Goal: Task Accomplishment & Management: Manage account settings

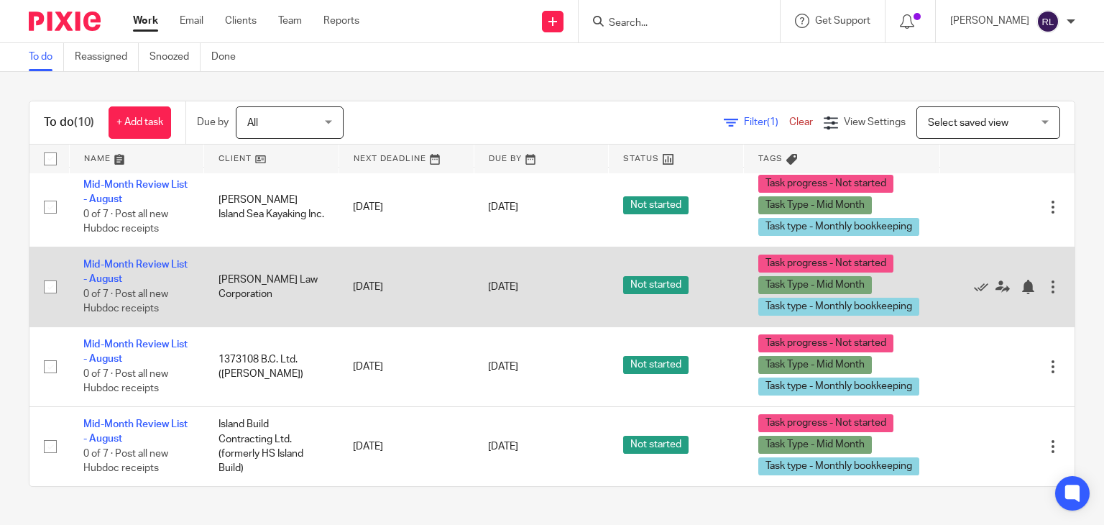
scroll to position [546, 0]
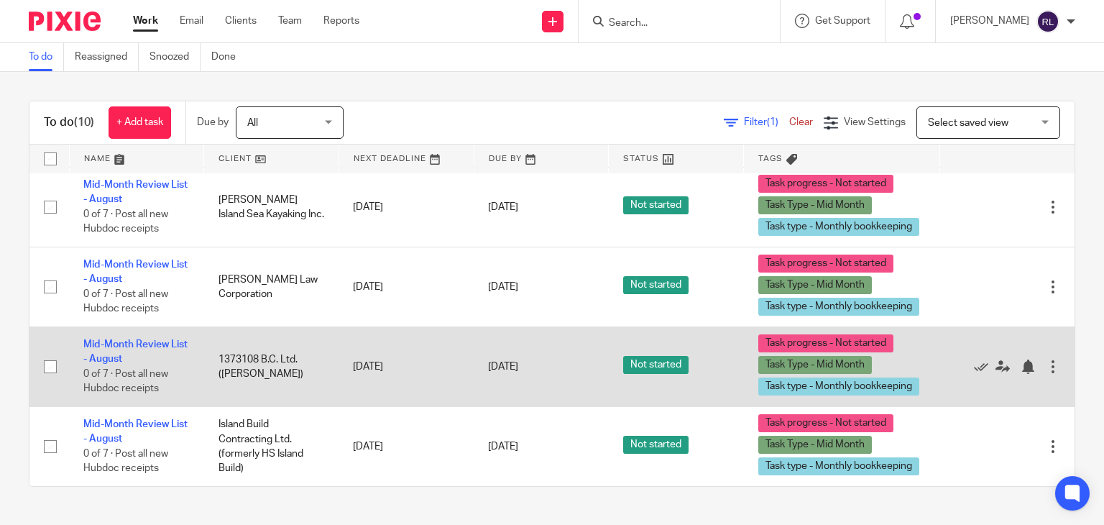
click at [114, 350] on td "Mid-Month Review List - August 0 of 7 · Post all new Hubdoc receipts" at bounding box center [136, 366] width 135 height 80
click at [114, 352] on td "Mid-Month Review List - August 0 of 7 · Post all new Hubdoc receipts" at bounding box center [136, 366] width 135 height 80
click at [124, 346] on link "Mid-Month Review List - August" at bounding box center [135, 351] width 104 height 24
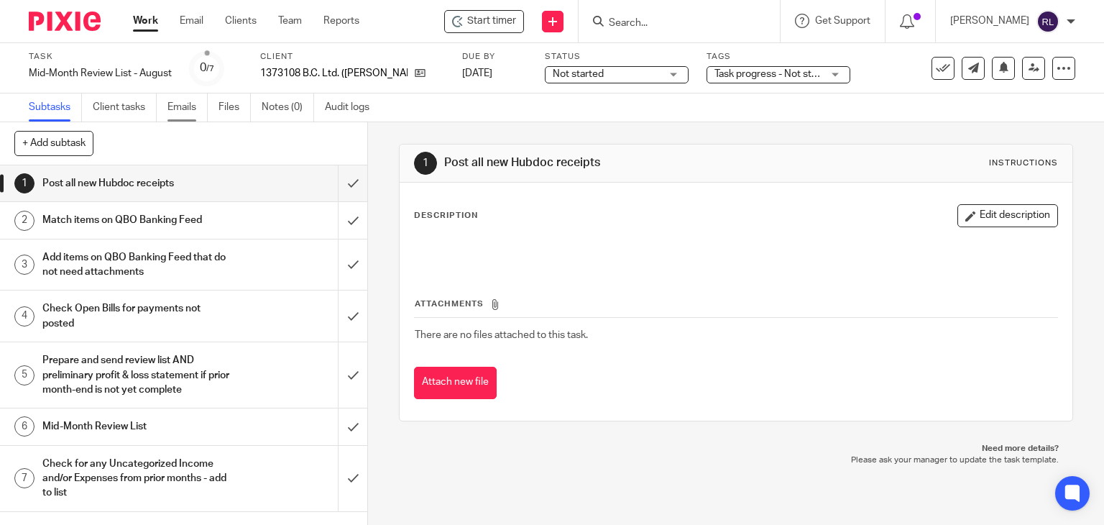
click at [175, 109] on link "Emails" at bounding box center [188, 107] width 40 height 28
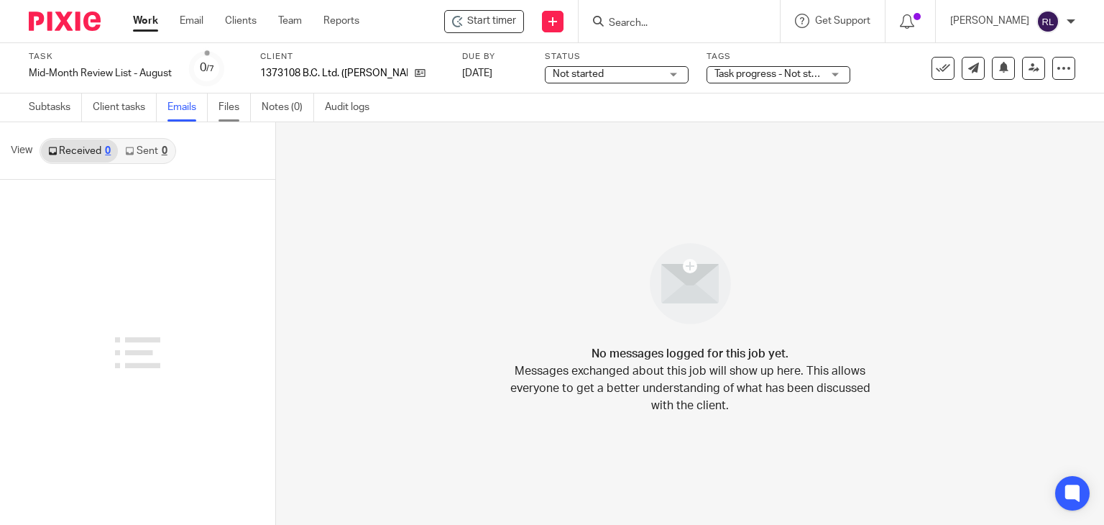
click at [228, 107] on link "Files" at bounding box center [235, 107] width 32 height 28
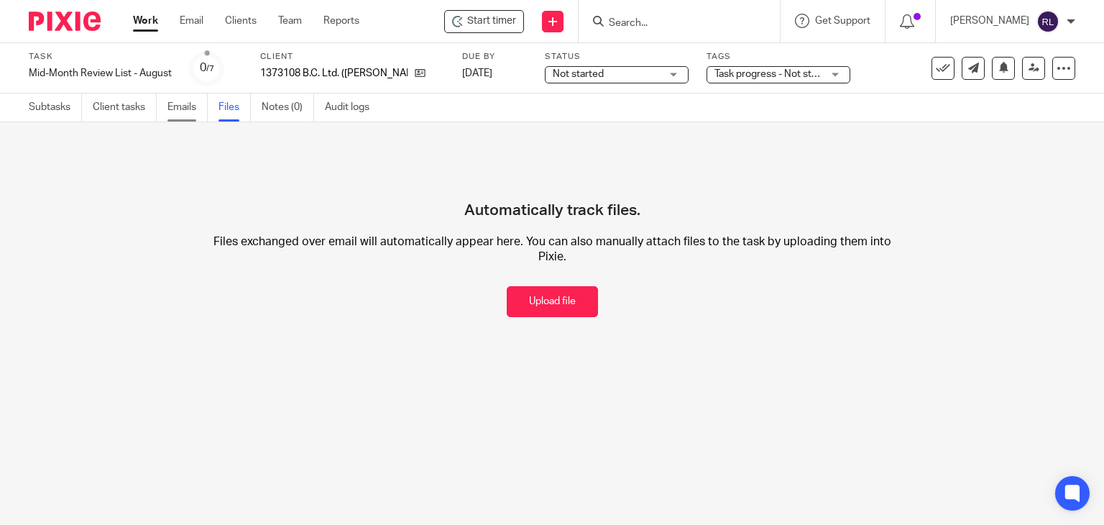
click at [178, 104] on link "Emails" at bounding box center [188, 107] width 40 height 28
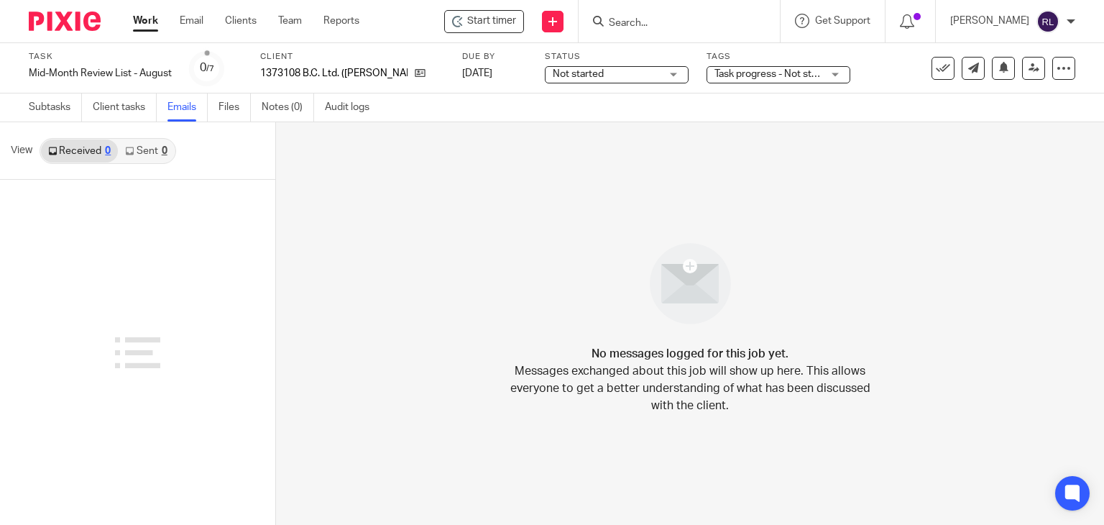
click at [595, 72] on span "Not started" at bounding box center [578, 74] width 51 height 10
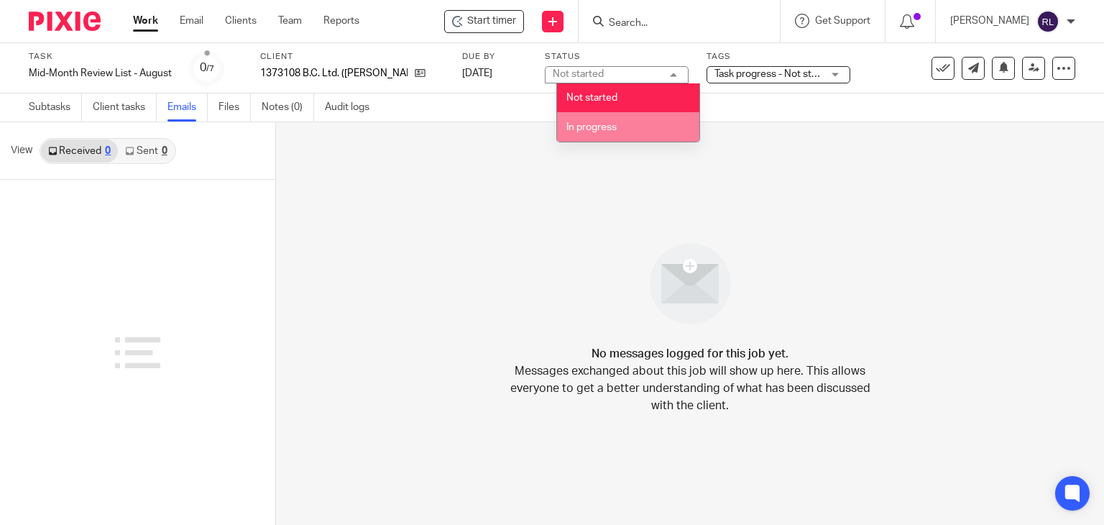
click at [587, 128] on span "In progress" at bounding box center [592, 127] width 50 height 10
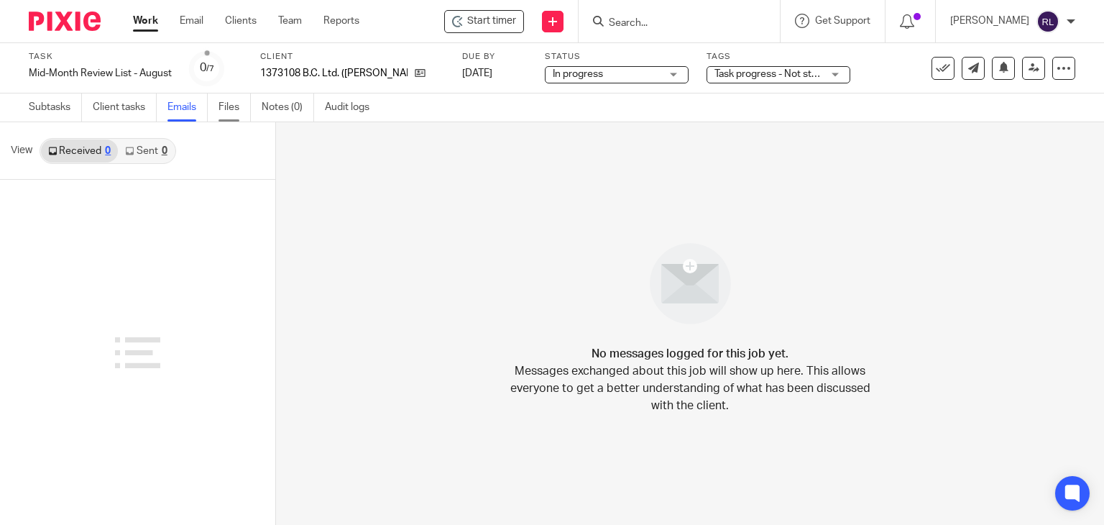
click at [244, 108] on link "Files" at bounding box center [235, 107] width 32 height 28
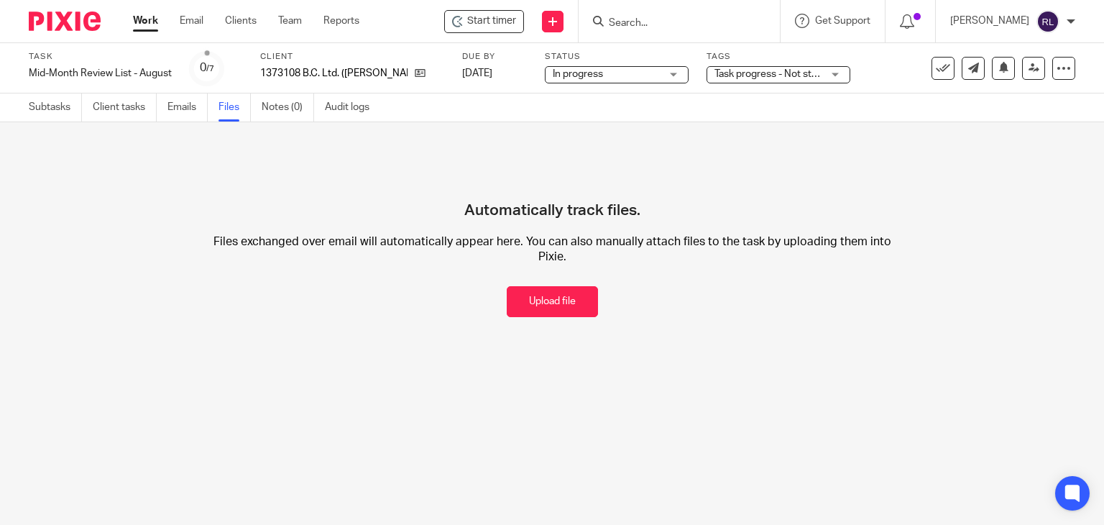
click at [105, 109] on link "Client tasks" at bounding box center [125, 107] width 64 height 28
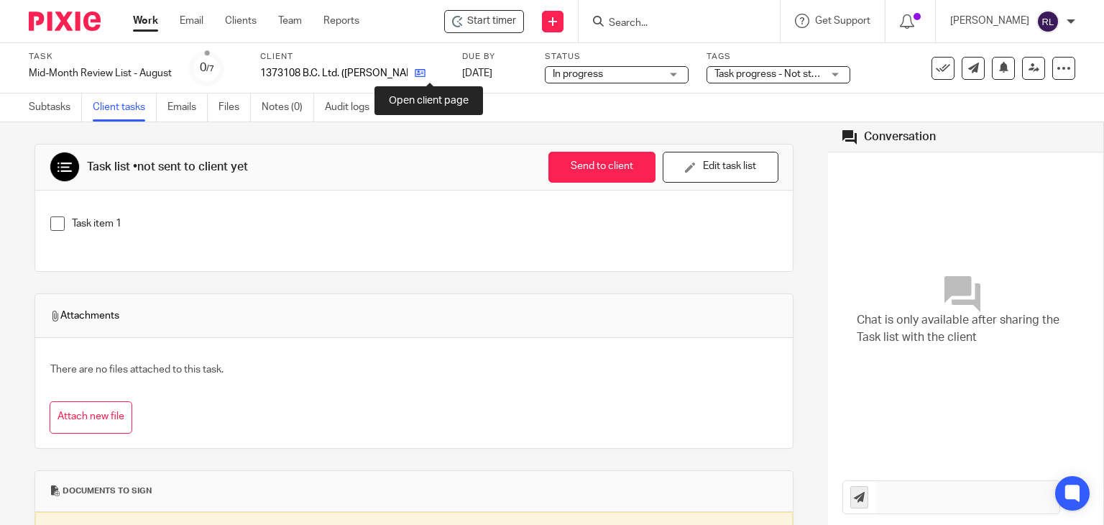
click at [426, 73] on icon at bounding box center [420, 73] width 11 height 11
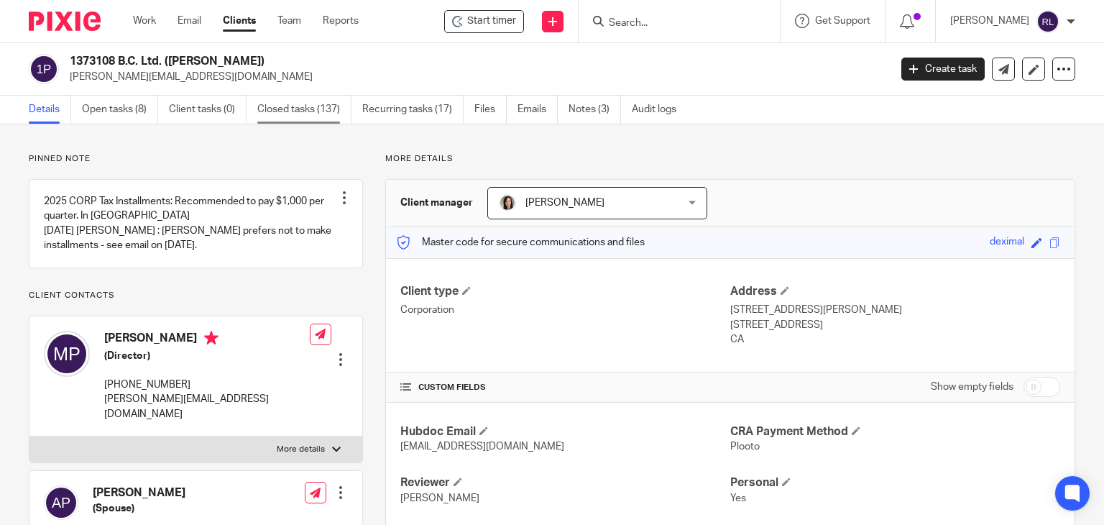
click at [313, 107] on link "Closed tasks (137)" at bounding box center [304, 110] width 94 height 28
click at [526, 104] on link "Emails" at bounding box center [538, 110] width 40 height 28
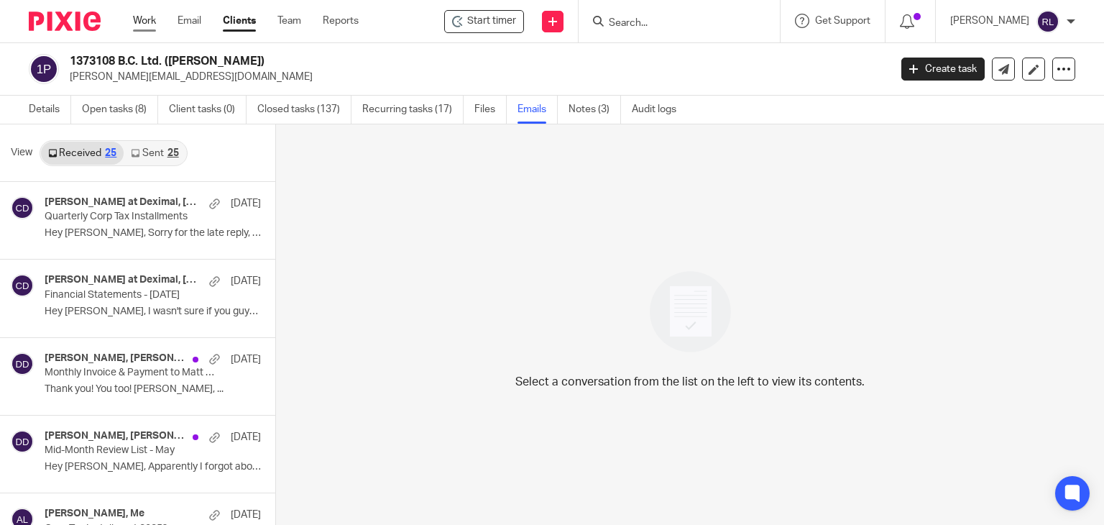
click at [150, 22] on link "Work" at bounding box center [144, 21] width 23 height 14
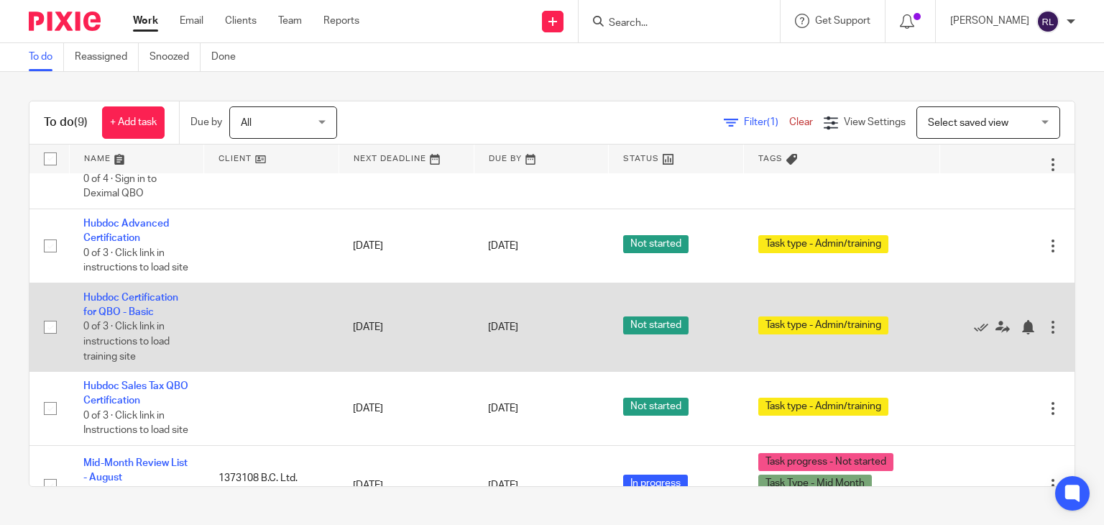
scroll to position [144, 0]
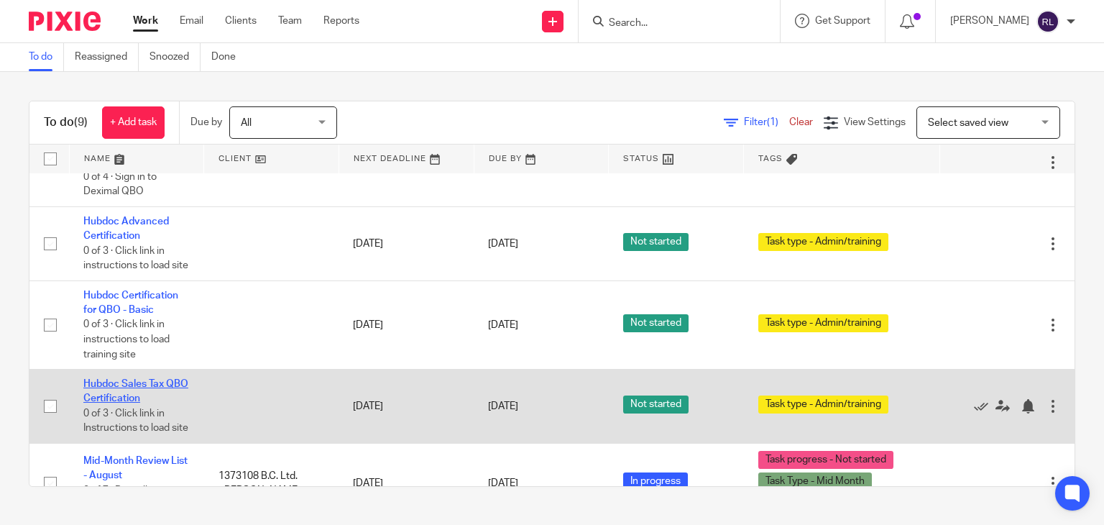
click at [122, 403] on link "Hubdoc Sales Tax QBO Certification" at bounding box center [135, 391] width 105 height 24
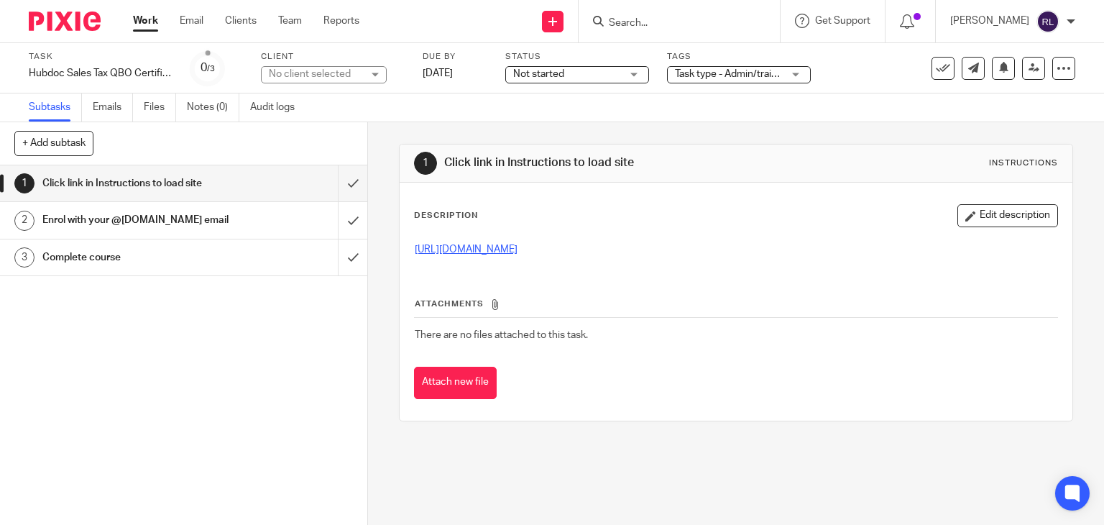
click at [502, 249] on link "[URL][DOMAIN_NAME]" at bounding box center [466, 249] width 103 height 10
click at [142, 20] on link "Work" at bounding box center [145, 21] width 25 height 14
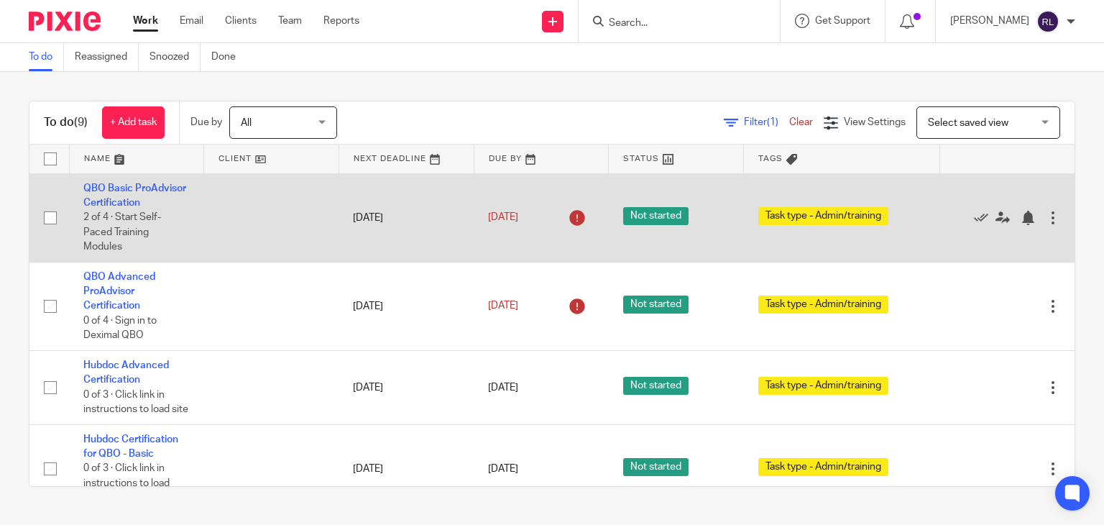
click at [111, 208] on td "QBO Basic ProAdvisor Certification 2 of 4 · Start Self-Paced Training Modules" at bounding box center [136, 217] width 135 height 88
click at [111, 206] on link "QBO Basic ProAdvisor Certification" at bounding box center [134, 195] width 103 height 24
